Goal: Find contact information: Find contact information

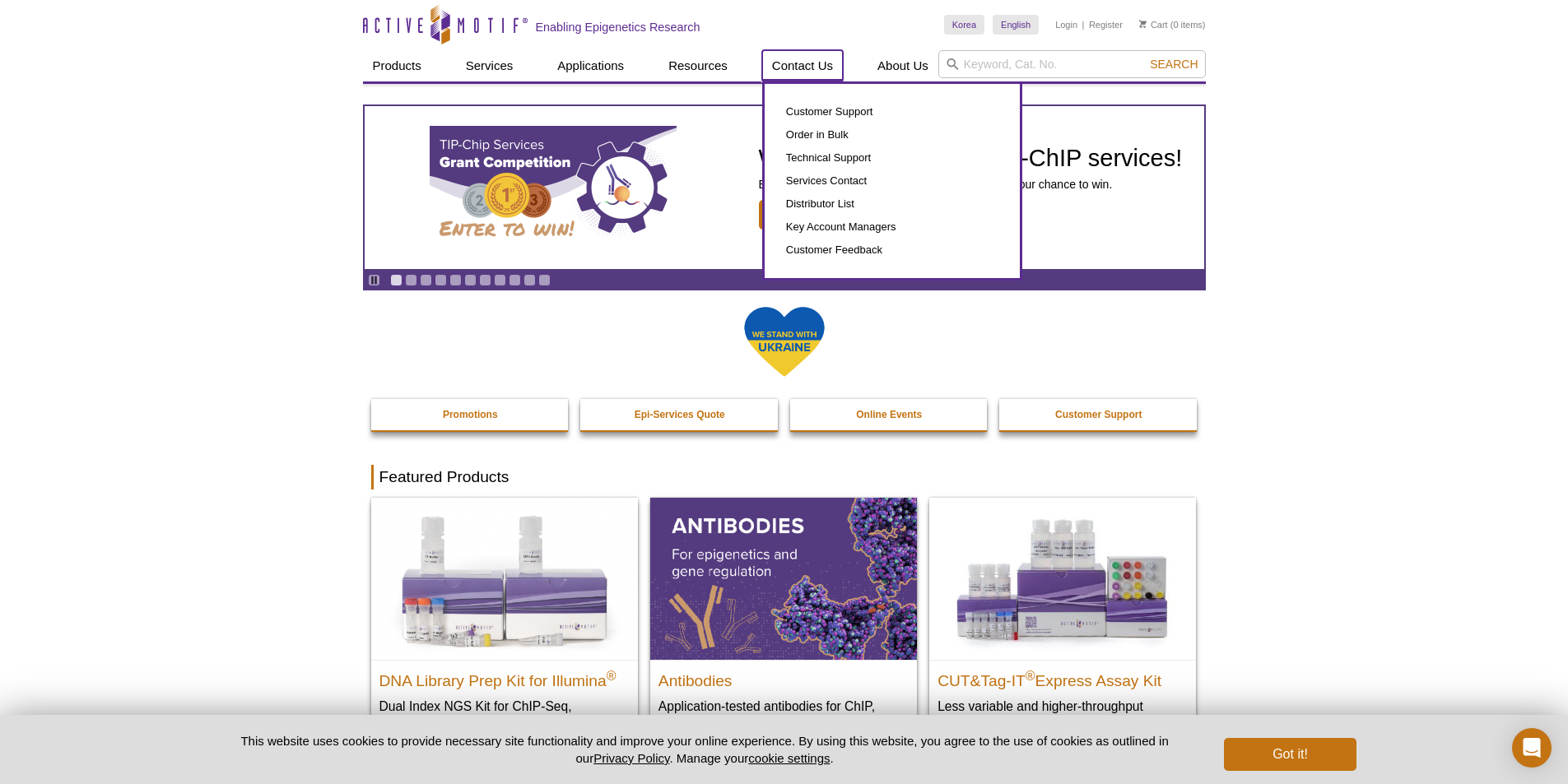
click at [832, 60] on link "Contact Us" at bounding box center [802, 65] width 81 height 31
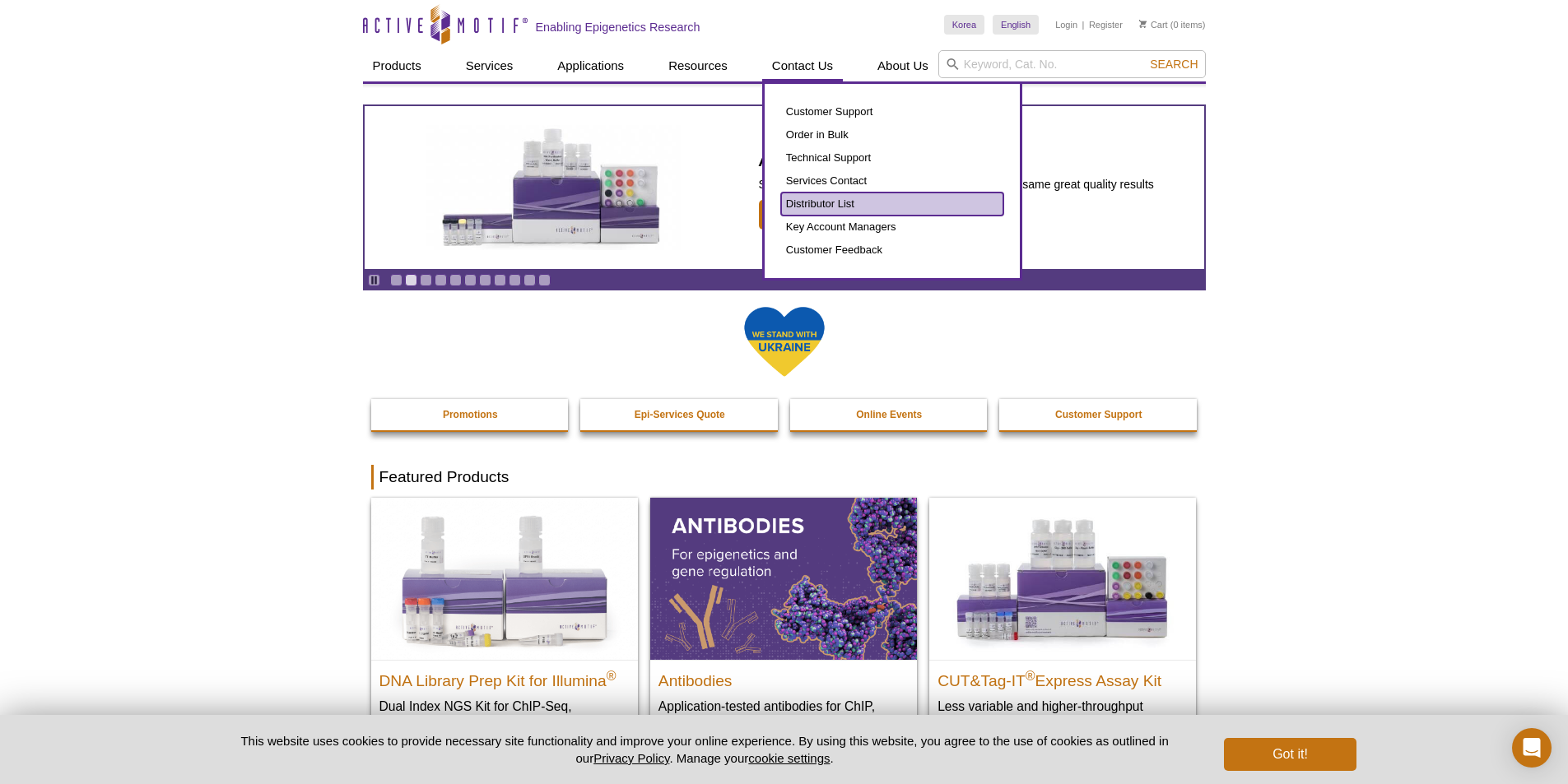
click at [841, 194] on link "Distributor List" at bounding box center [891, 203] width 222 height 23
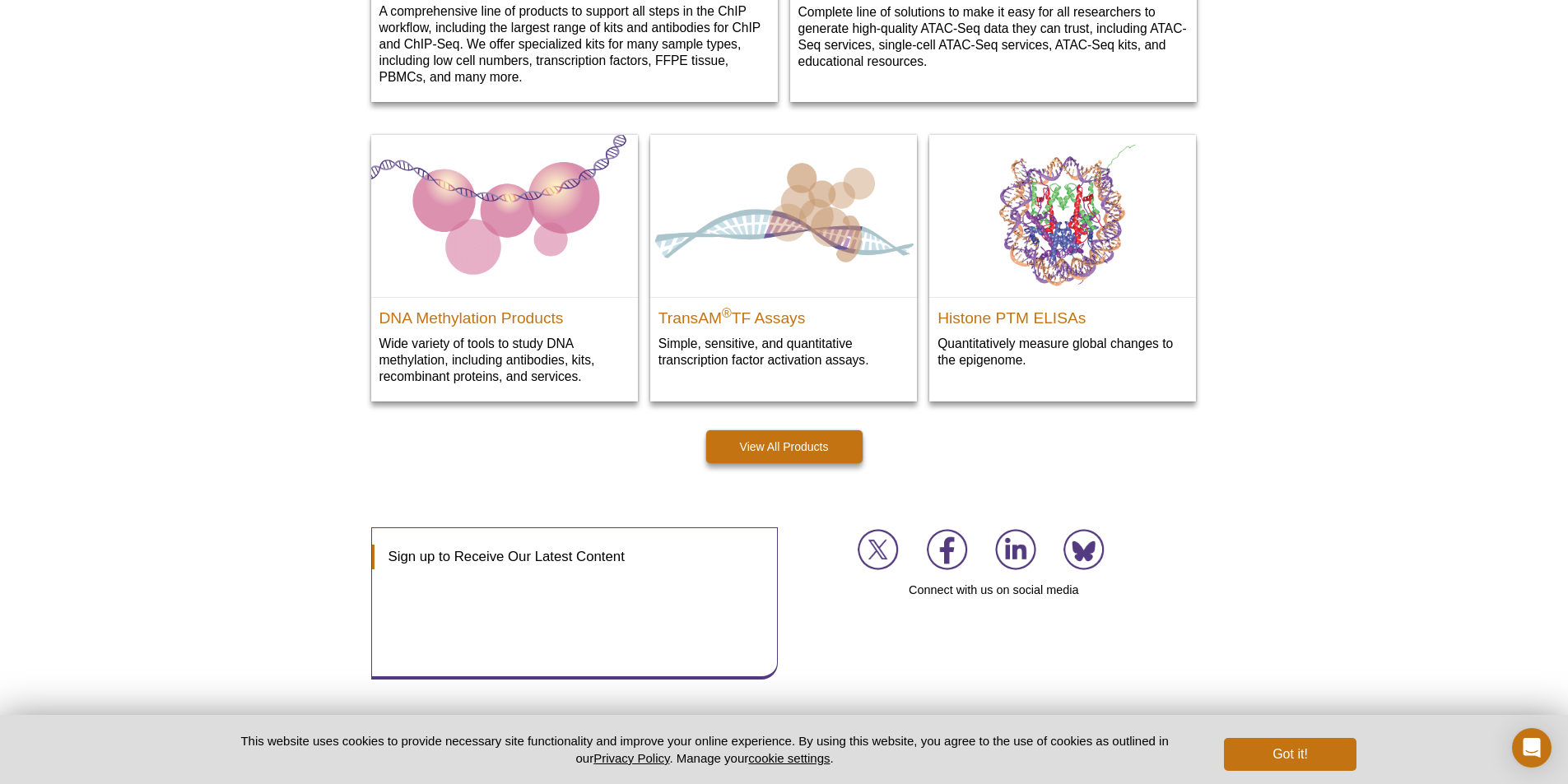
scroll to position [2321, 0]
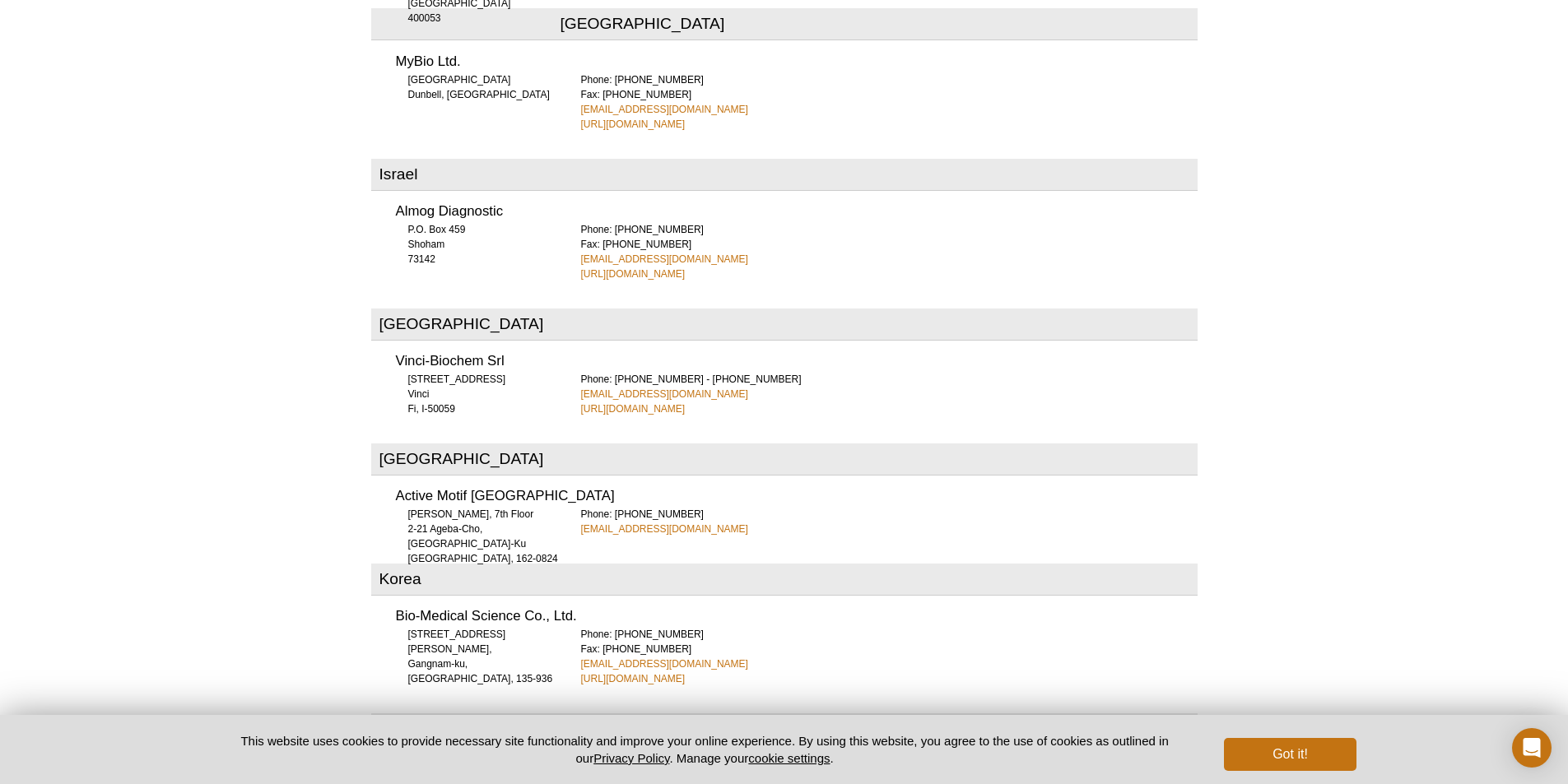
scroll to position [3702, 0]
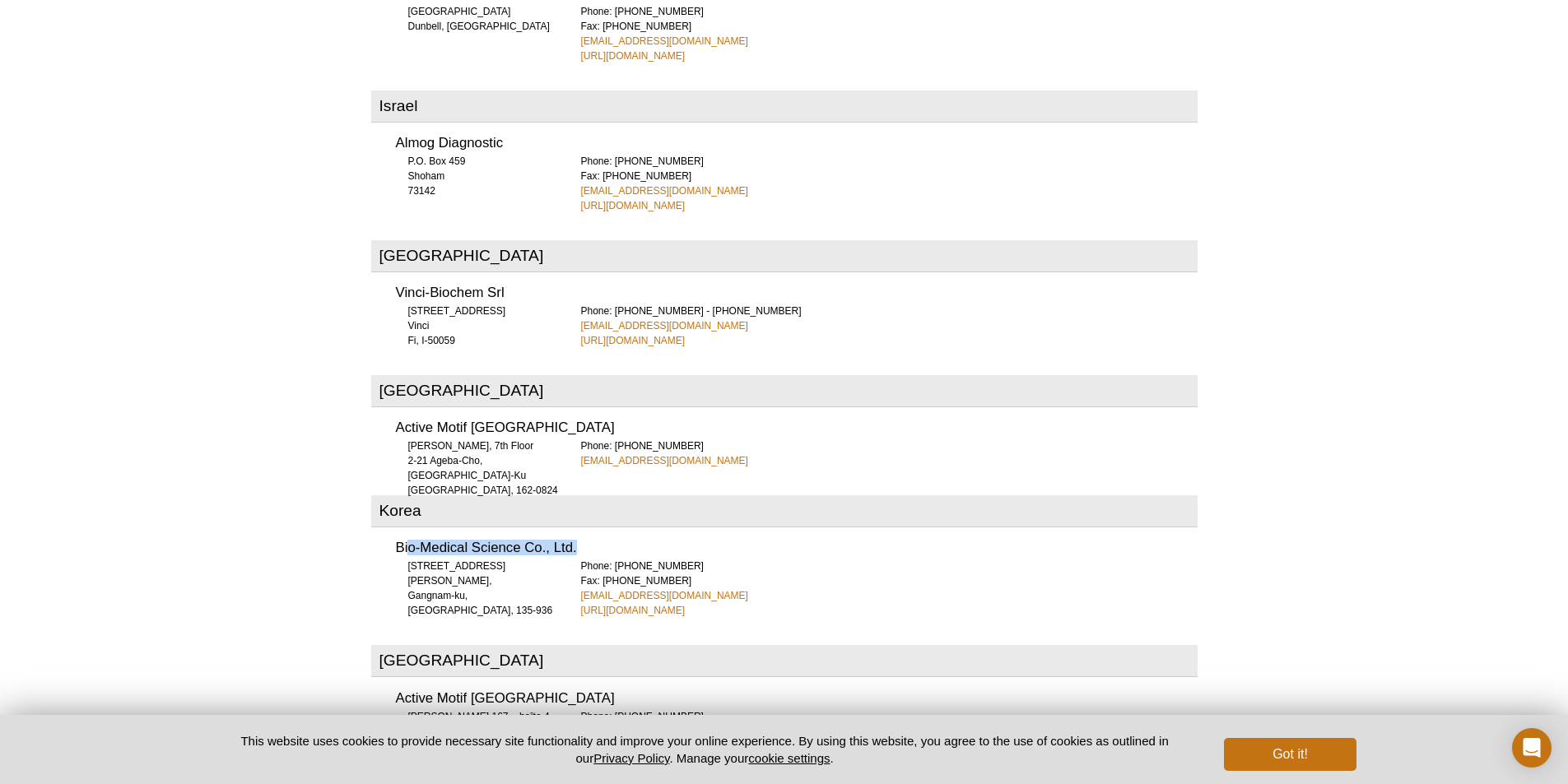
drag, startPoint x: 408, startPoint y: 475, endPoint x: 601, endPoint y: 461, distance: 193.5
click at [601, 530] on div "Bio-Medical Science Co., Ltd. BMS Bldg., 22 Yeoksam-ro 7-gil, Gangnam-ku, Seoul…" at bounding box center [784, 574] width 826 height 88
click at [634, 541] on h3 "Bio-Medical Science Co., Ltd." at bounding box center [797, 547] width 802 height 14
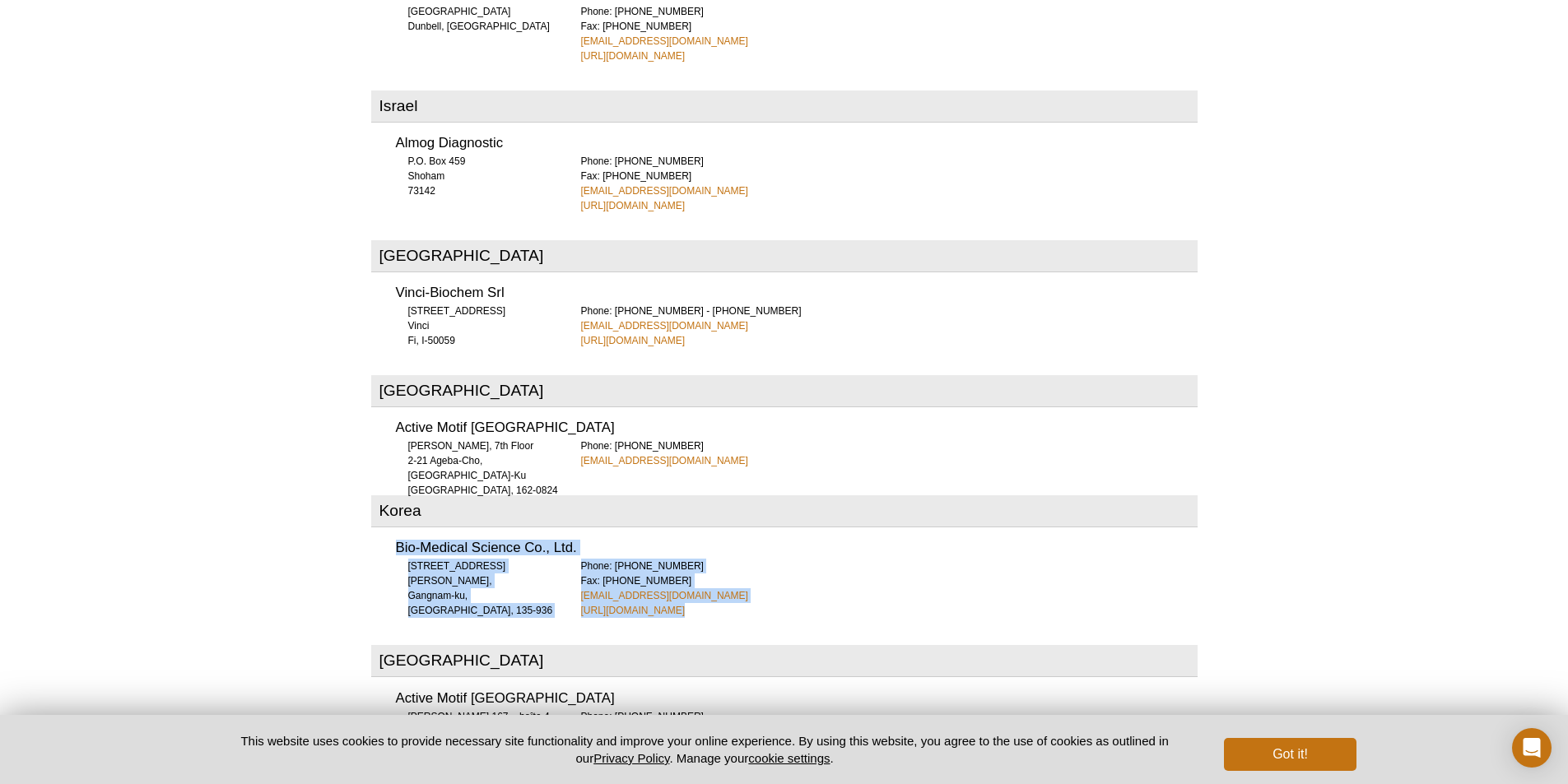
drag, startPoint x: 764, startPoint y: 535, endPoint x: 375, endPoint y: 470, distance: 394.4
click at [375, 530] on div "Bio-Medical Science Co., Ltd. BMS Bldg., 22 Yeoksam-ro 7-gil, Gangnam-ku, Seoul…" at bounding box center [784, 574] width 826 height 88
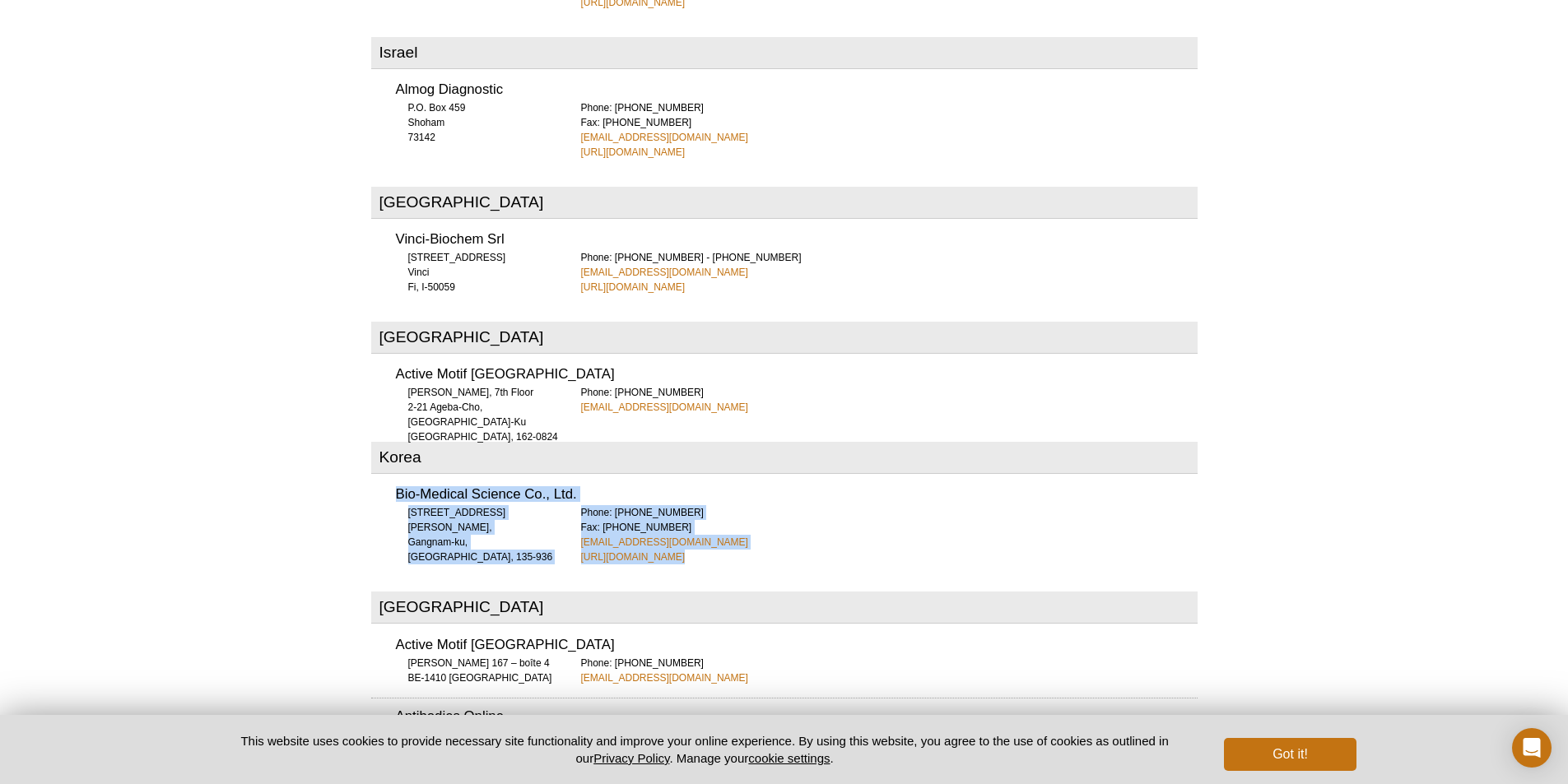
scroll to position [3784, 0]
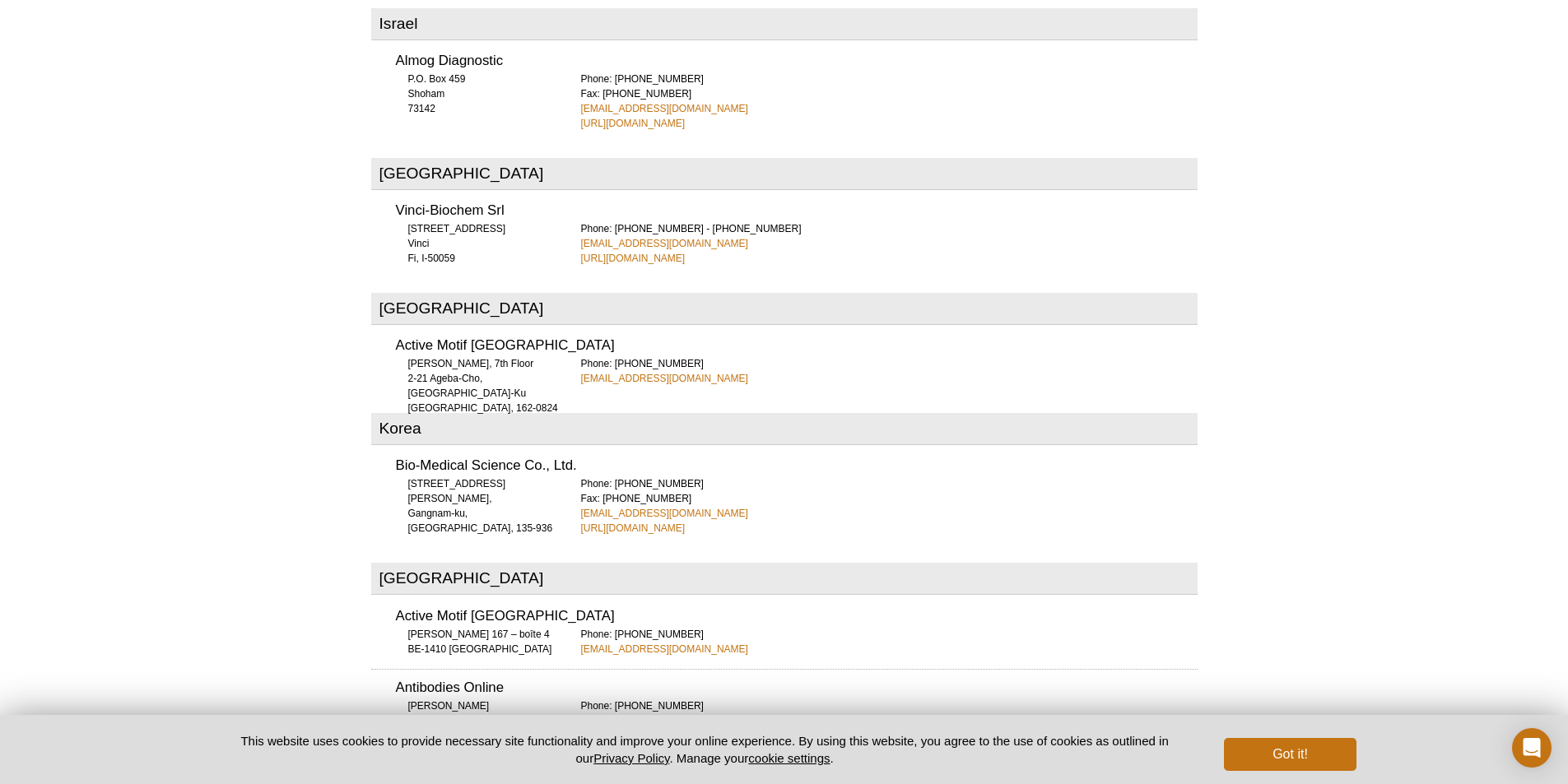
click at [375, 470] on div "Australia United Bioresearch Products PO Box 121 Glenorie NSW, 2157 Phone: +61 …" at bounding box center [784, 243] width 826 height 6509
click at [608, 521] on link "https://www.bms.kr" at bounding box center [633, 528] width 104 height 15
